Goal: Task Accomplishment & Management: Use online tool/utility

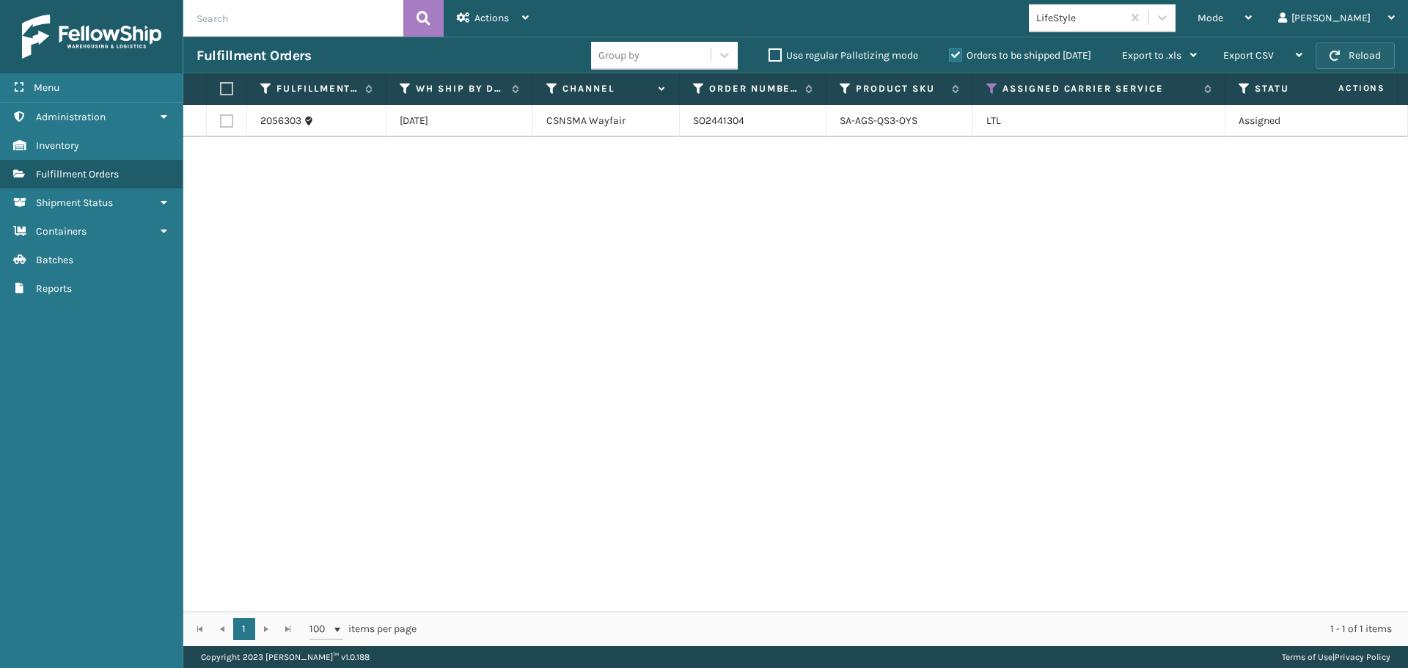
click at [1370, 52] on button "Reload" at bounding box center [1354, 56] width 79 height 26
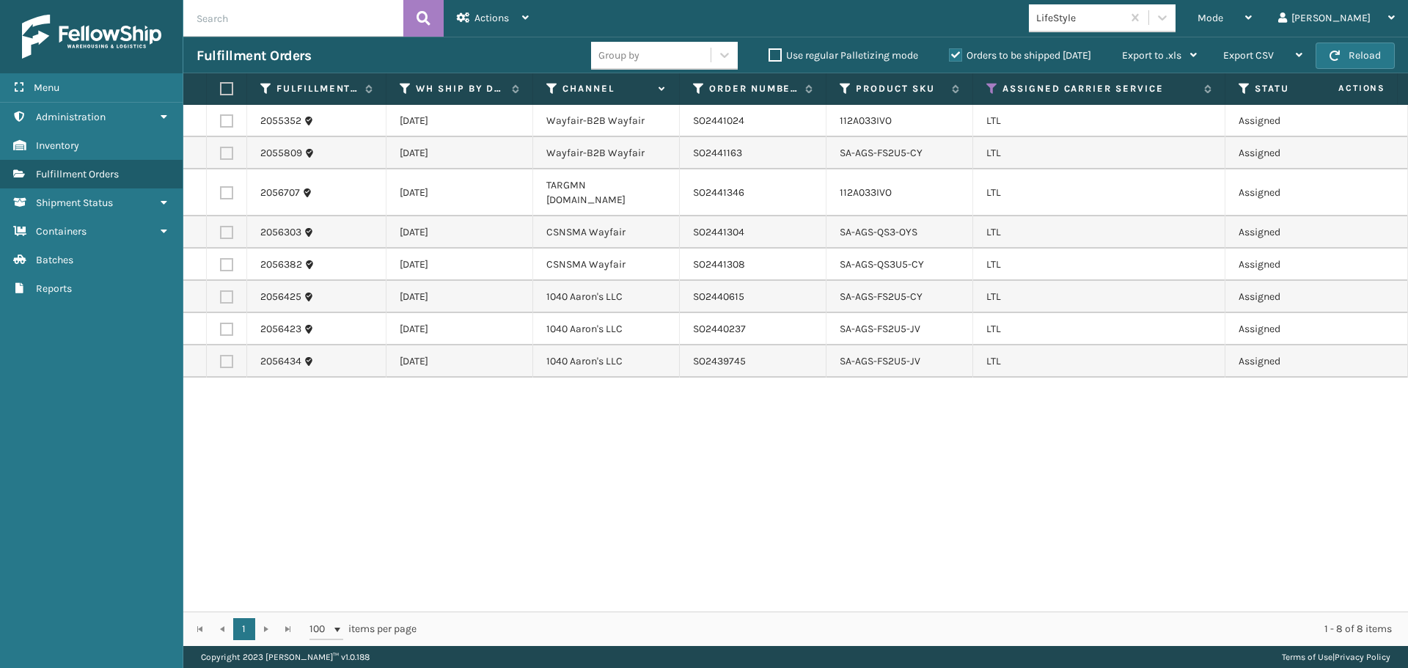
click at [228, 122] on label at bounding box center [226, 120] width 13 height 13
click at [221, 122] on input "checkbox" at bounding box center [220, 119] width 1 height 10
checkbox input "true"
drag, startPoint x: 748, startPoint y: 125, endPoint x: 680, endPoint y: 125, distance: 68.2
click at [680, 125] on td "SO2441024" at bounding box center [753, 121] width 147 height 32
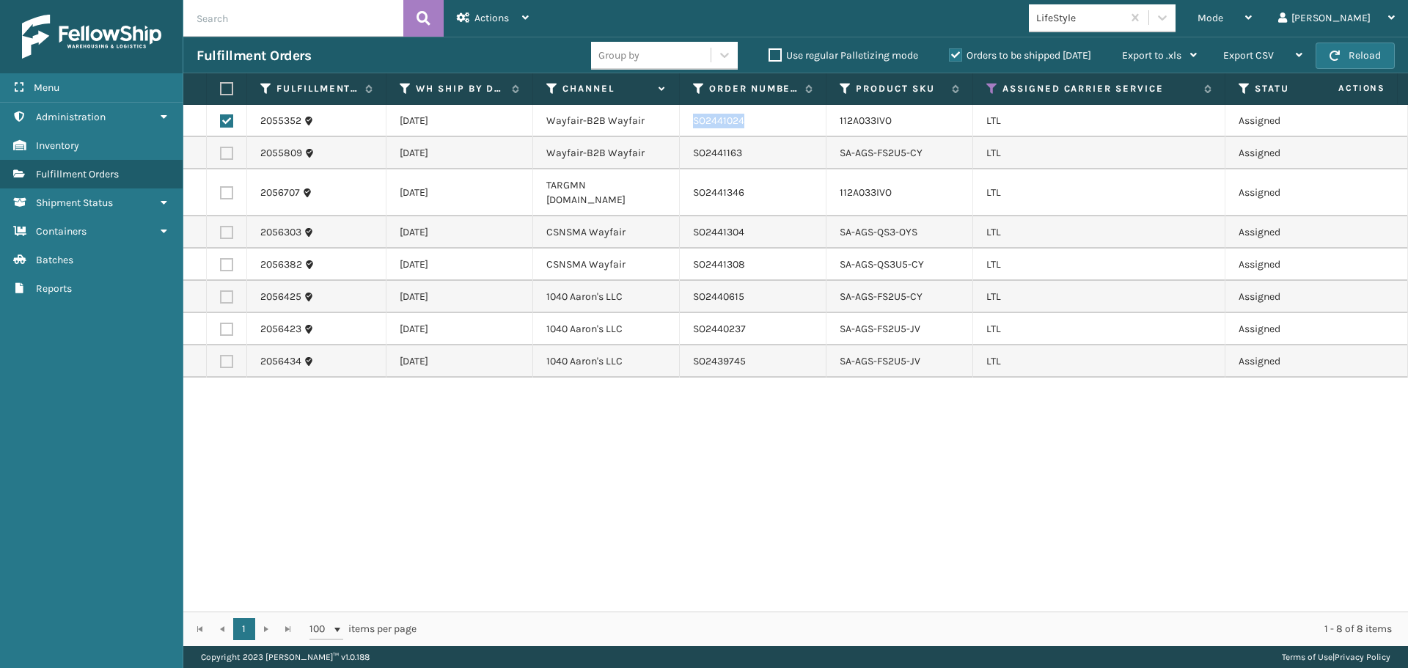
copy td "SO2441024"
click at [225, 150] on label at bounding box center [226, 153] width 13 height 13
click at [221, 150] on input "checkbox" at bounding box center [220, 152] width 1 height 10
checkbox input "true"
click at [227, 226] on label at bounding box center [226, 232] width 13 height 13
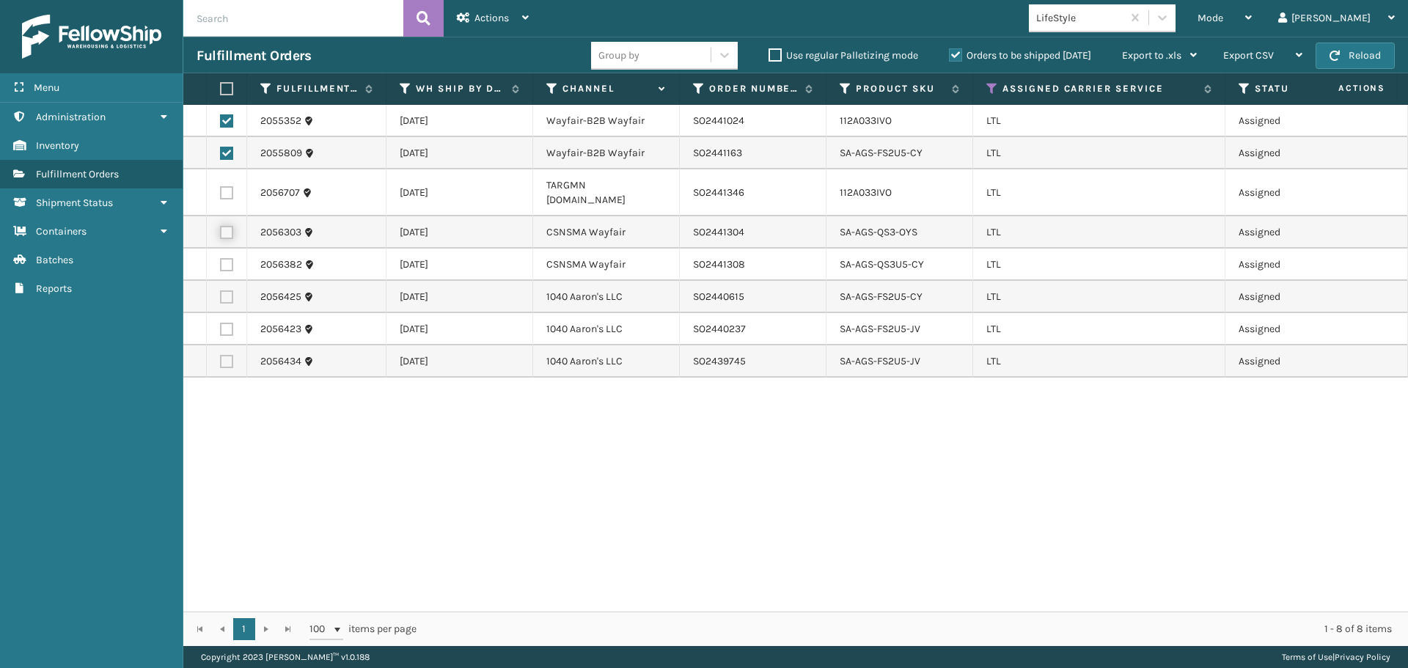
click at [221, 226] on input "checkbox" at bounding box center [220, 231] width 1 height 10
checkbox input "true"
click at [229, 258] on label at bounding box center [226, 264] width 13 height 13
click at [221, 258] on input "checkbox" at bounding box center [220, 263] width 1 height 10
checkbox input "true"
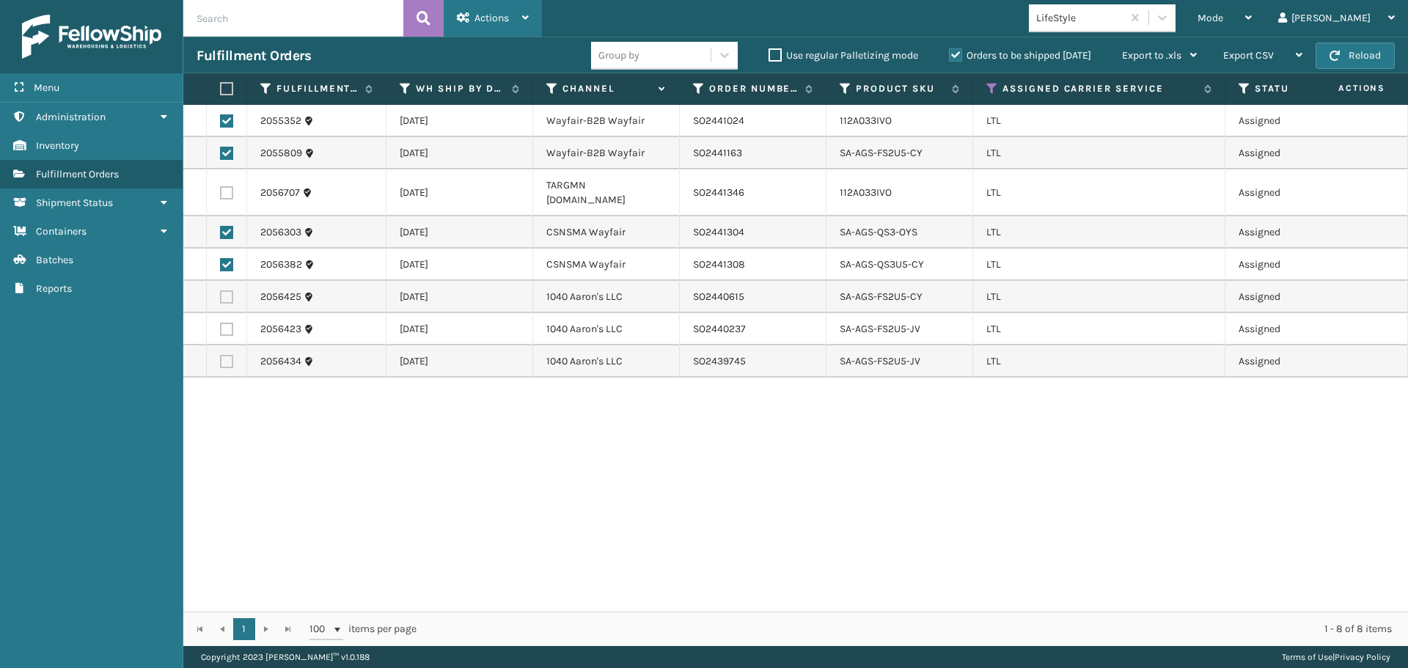
click at [520, 21] on div "Actions" at bounding box center [493, 18] width 72 height 37
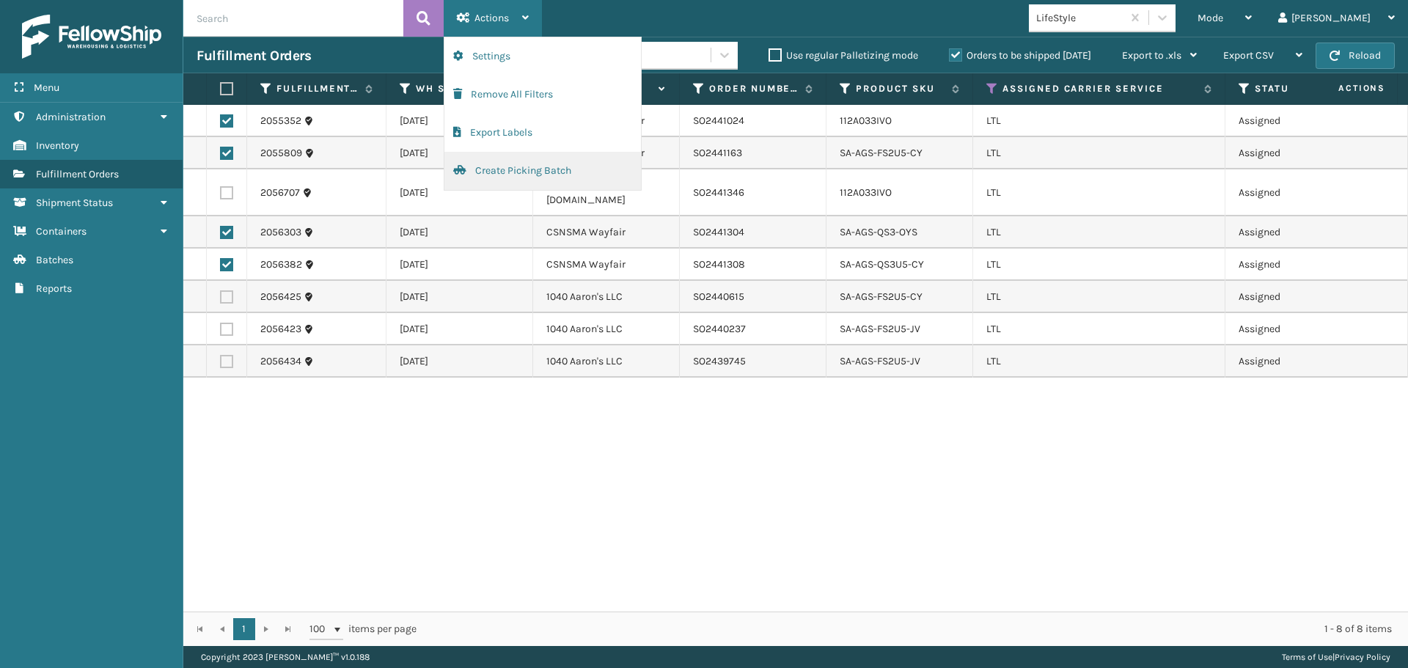
click at [504, 164] on button "Create Picking Batch" at bounding box center [542, 171] width 197 height 38
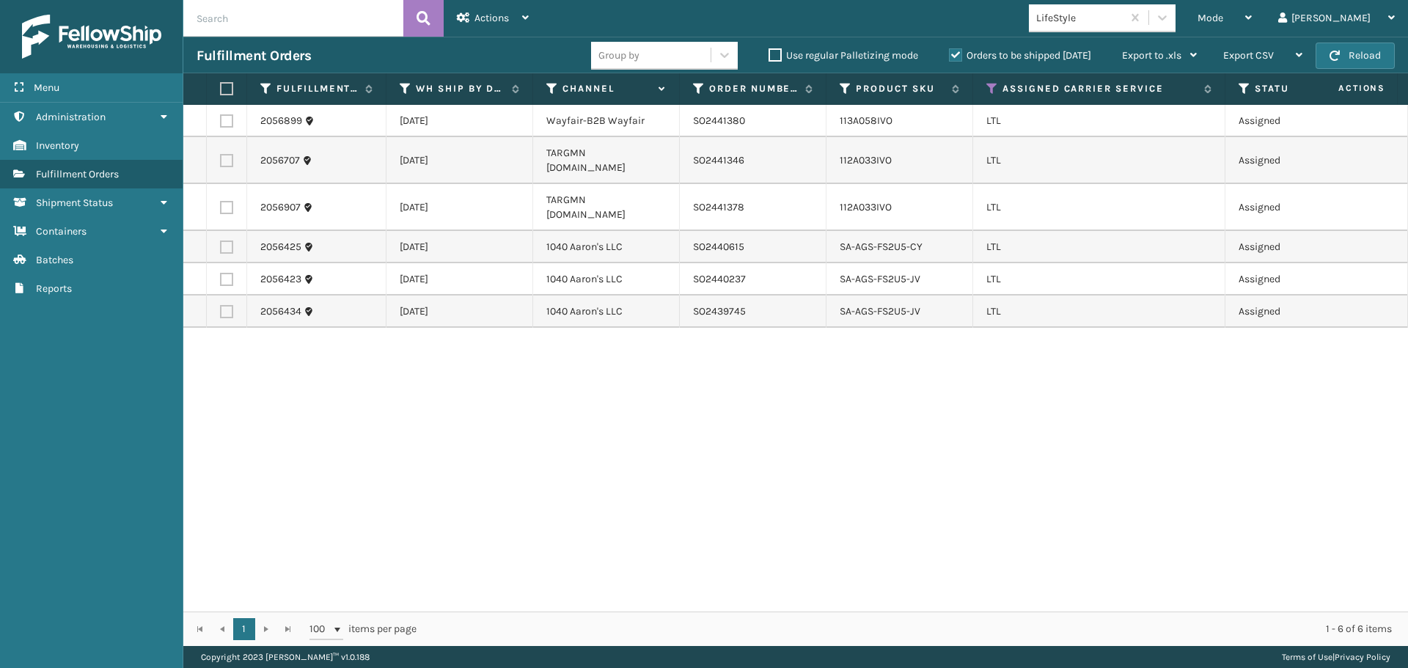
click at [224, 119] on label at bounding box center [226, 120] width 13 height 13
click at [221, 119] on input "checkbox" at bounding box center [220, 119] width 1 height 10
checkbox input "true"
click at [496, 20] on span "Actions" at bounding box center [491, 18] width 34 height 12
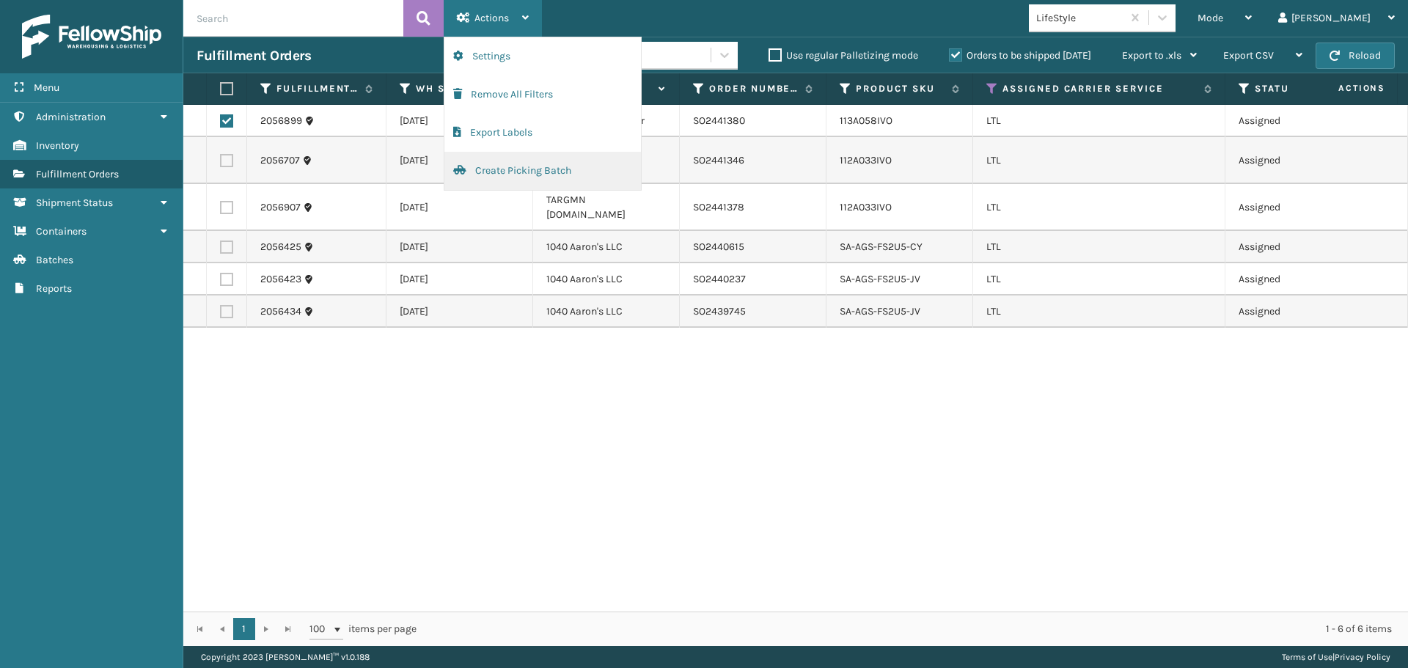
click at [526, 170] on button "Create Picking Batch" at bounding box center [542, 171] width 197 height 38
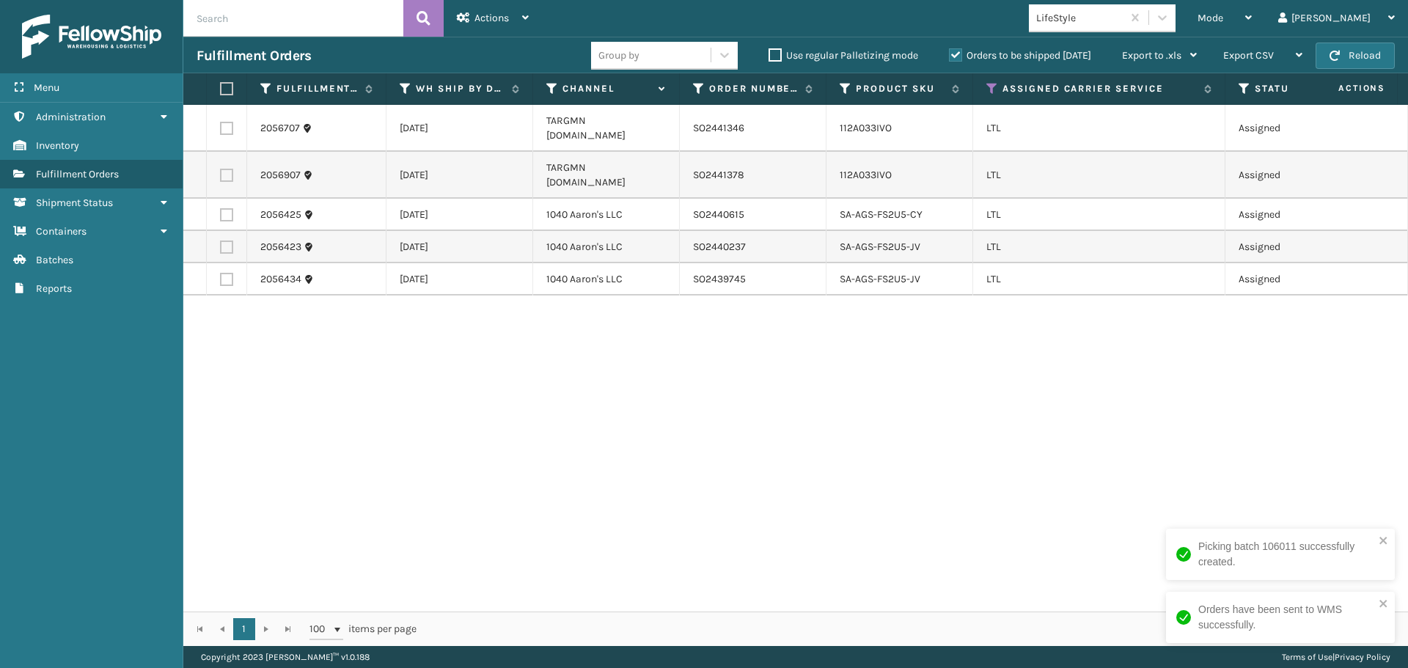
drag, startPoint x: 230, startPoint y: 185, endPoint x: 227, endPoint y: 202, distance: 17.7
click at [230, 208] on label at bounding box center [226, 214] width 13 height 13
click at [221, 208] on input "checkbox" at bounding box center [220, 213] width 1 height 10
checkbox input "true"
click at [227, 241] on label at bounding box center [226, 247] width 13 height 13
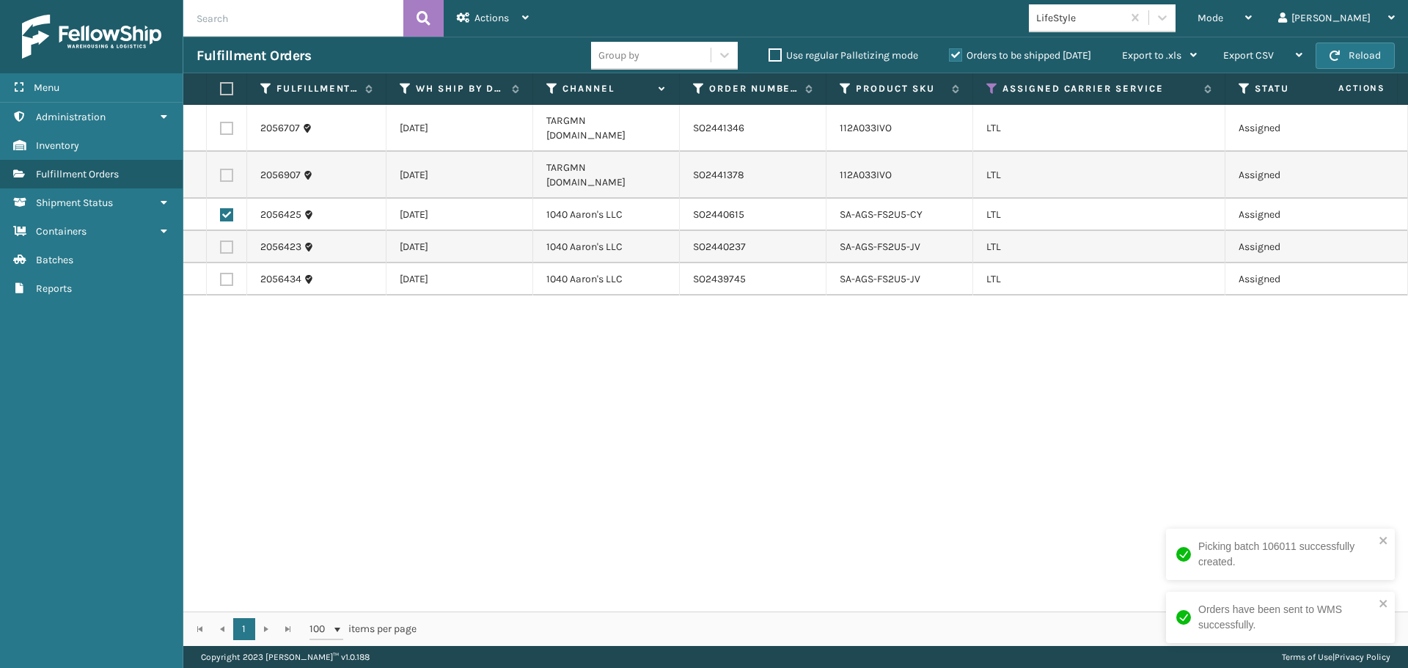
click at [221, 241] on input "checkbox" at bounding box center [220, 246] width 1 height 10
checkbox input "true"
click at [225, 273] on label at bounding box center [226, 279] width 13 height 13
click at [221, 273] on input "checkbox" at bounding box center [220, 278] width 1 height 10
checkbox input "true"
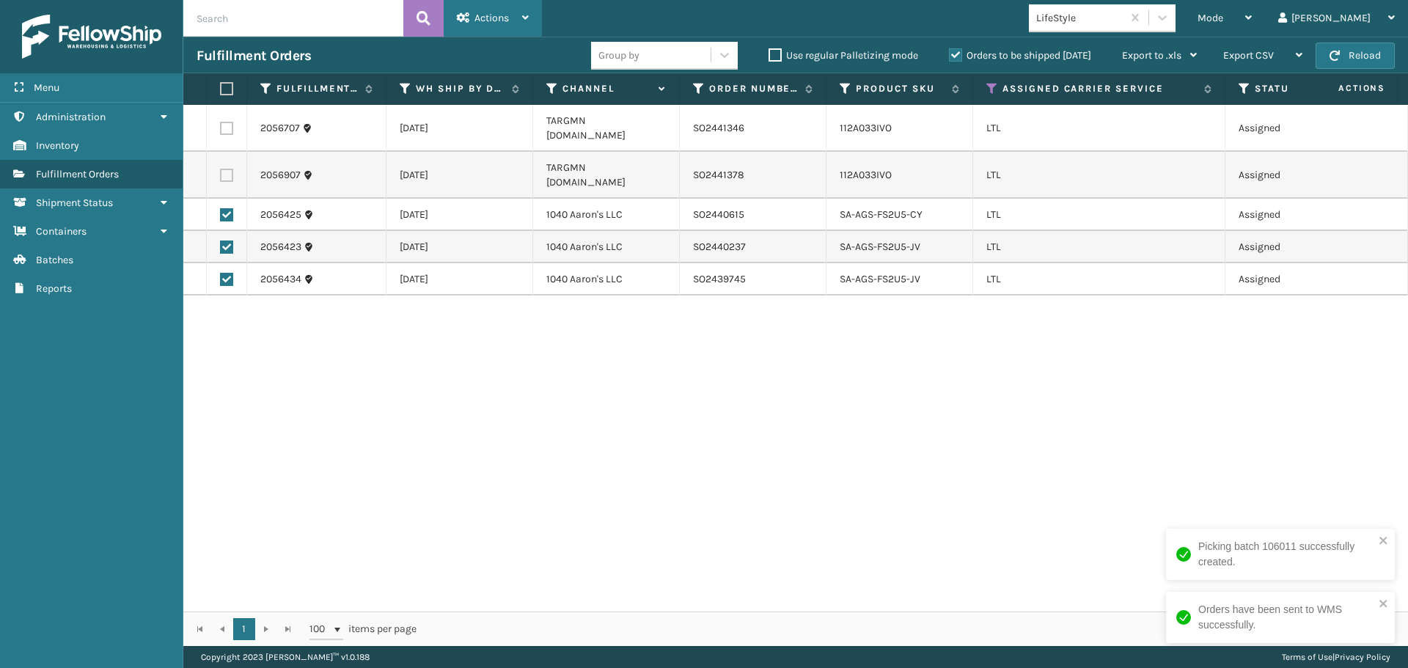
click at [496, 17] on span "Actions" at bounding box center [491, 18] width 34 height 12
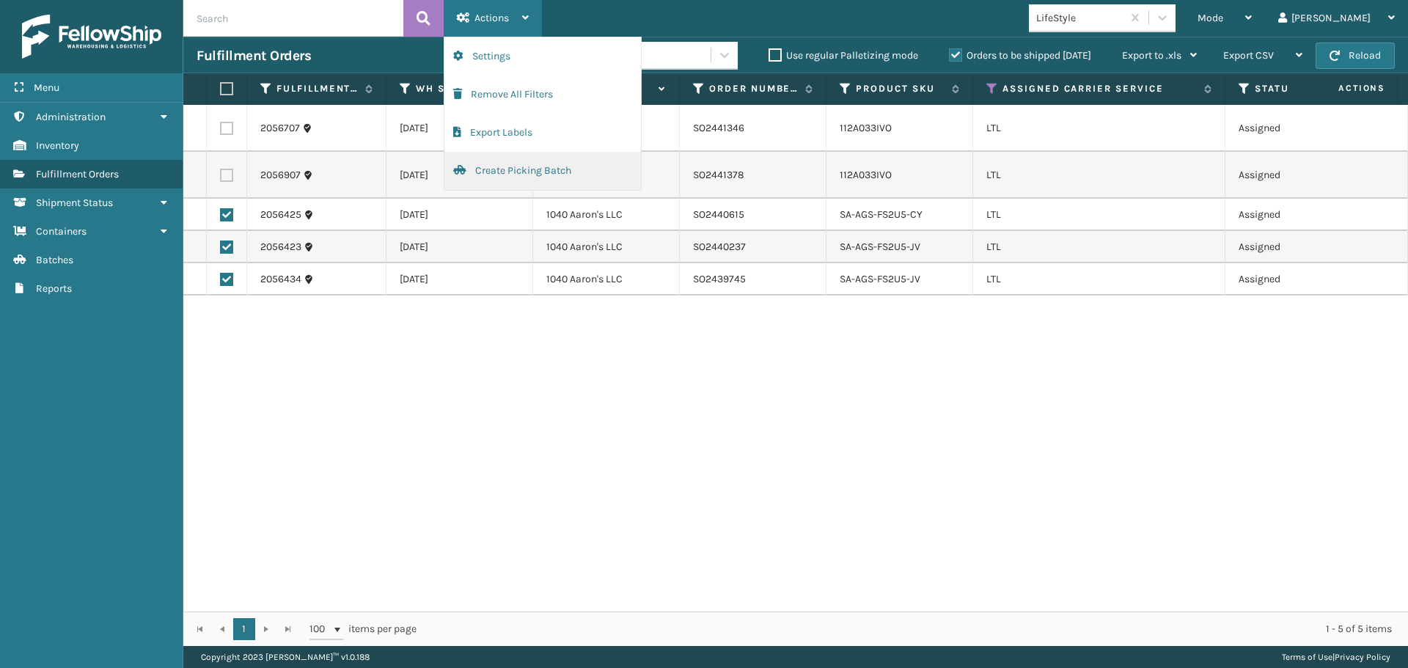
click at [540, 169] on button "Create Picking Batch" at bounding box center [542, 171] width 197 height 38
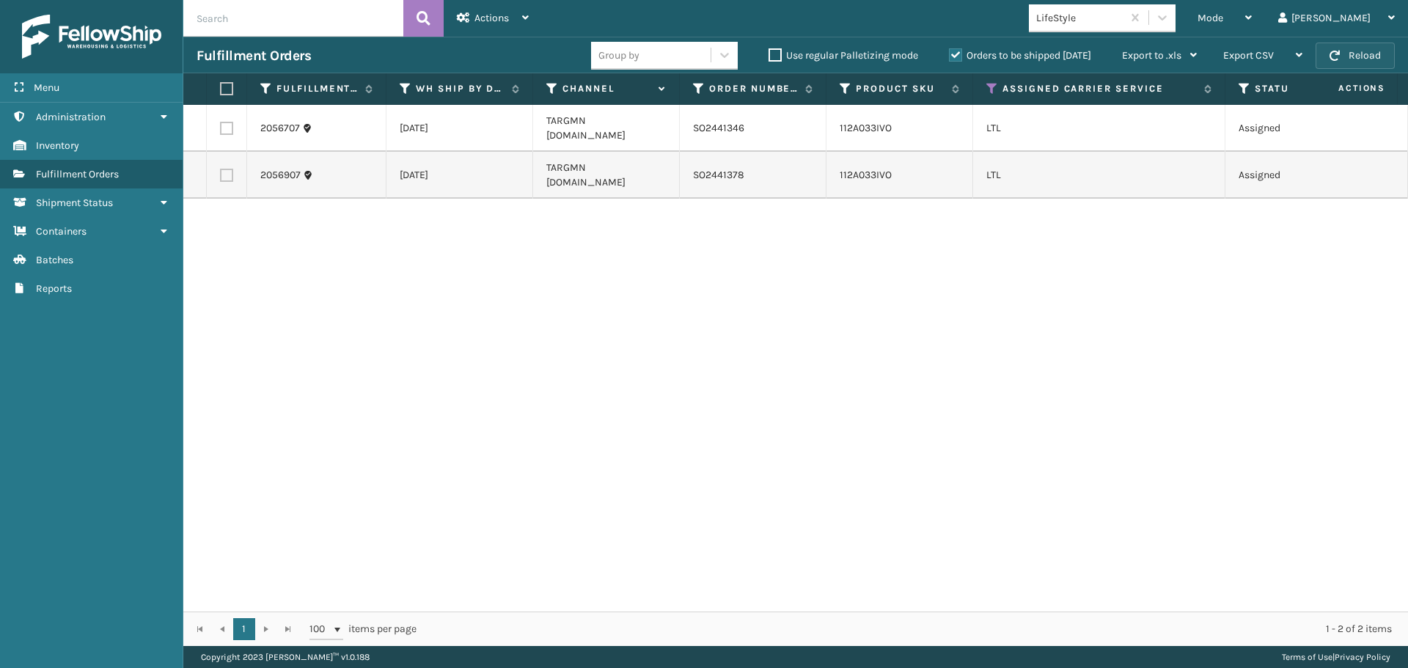
click at [1356, 54] on button "Reload" at bounding box center [1354, 56] width 79 height 26
